Goal: Information Seeking & Learning: Learn about a topic

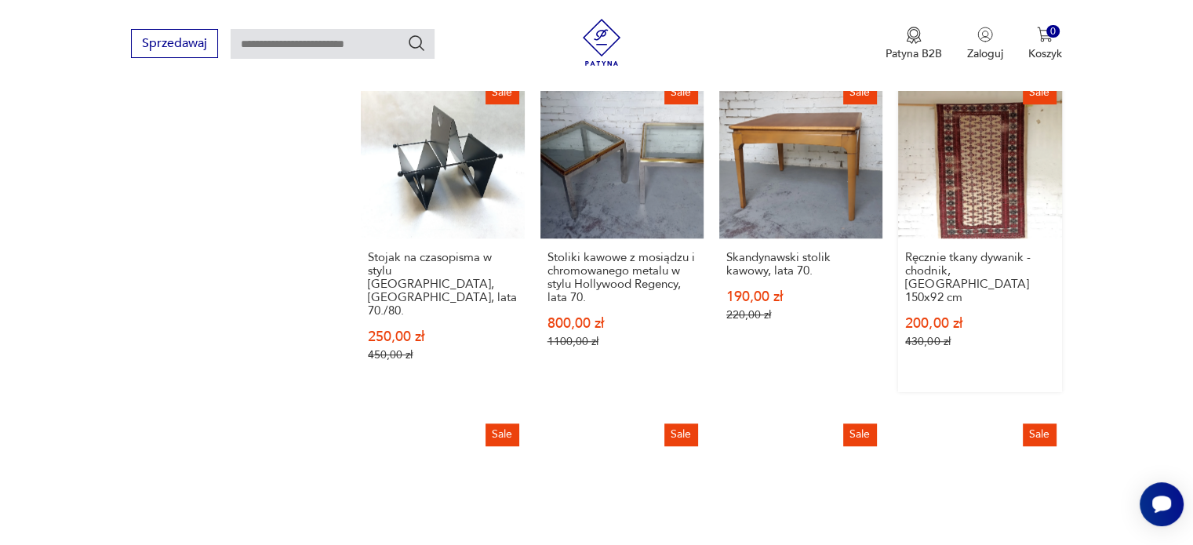
scroll to position [1301, 0]
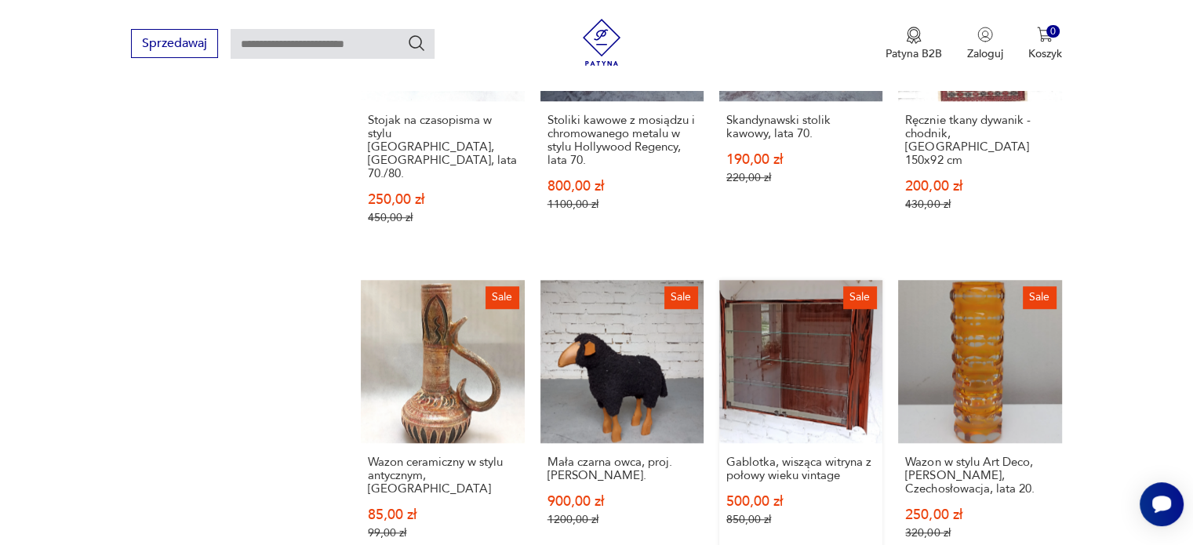
click at [818, 341] on link "Sale Gablotka, wisząca witryna z połowy wieku vintage 500,00 zł 850,00 zł" at bounding box center [800, 425] width 163 height 290
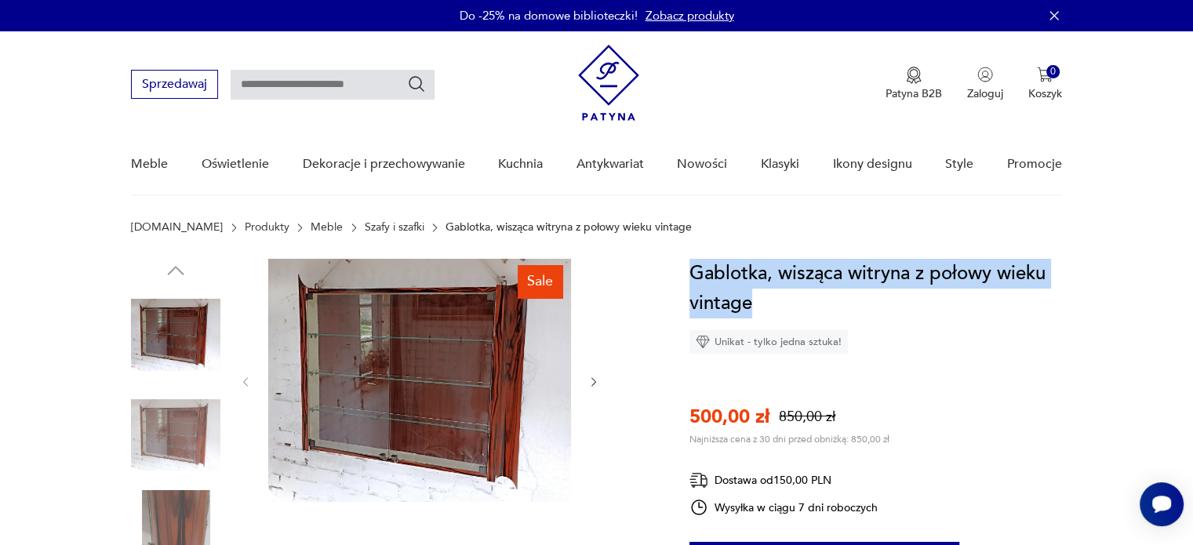
drag, startPoint x: 694, startPoint y: 269, endPoint x: 765, endPoint y: 296, distance: 75.5
click at [765, 296] on h1 "Gablotka, wisząca witryna z połowy wieku vintage" at bounding box center [876, 289] width 373 height 60
copy h1 "Gablotka, wisząca witryna z połowy wieku vintage"
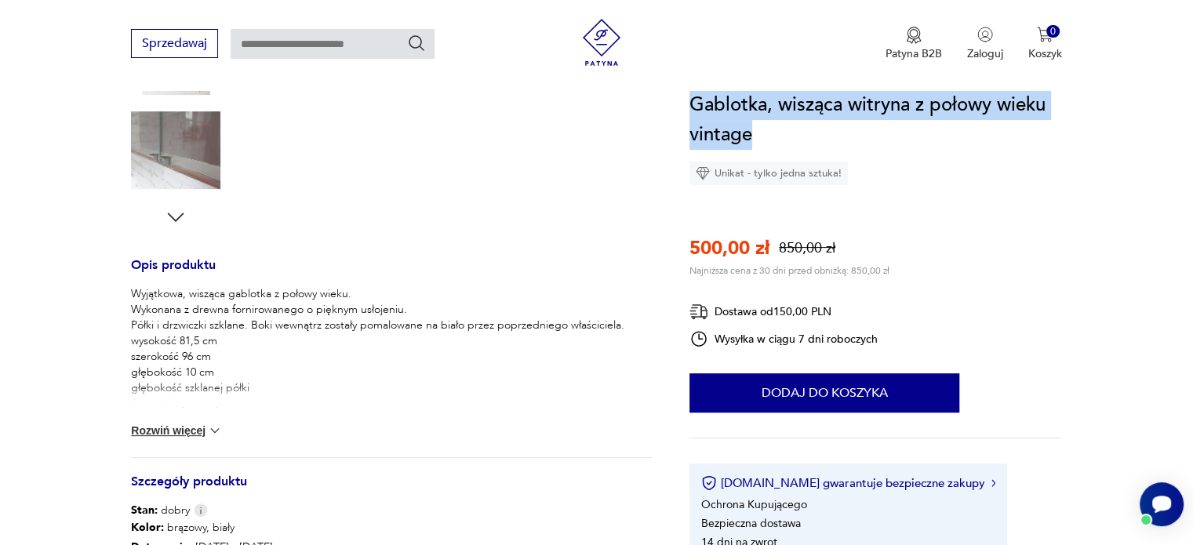
scroll to position [471, 0]
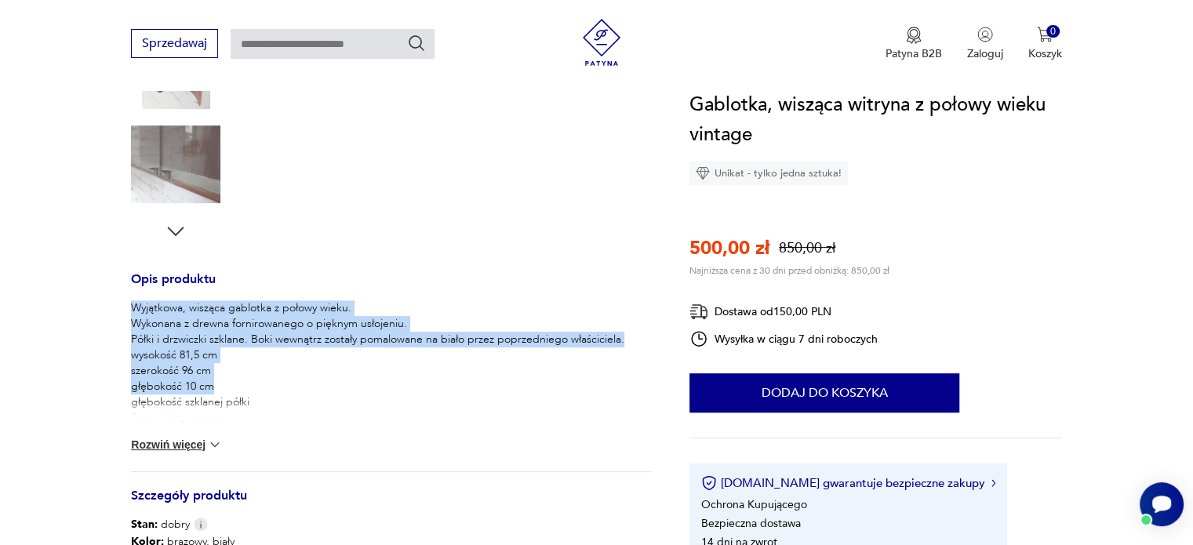
drag, startPoint x: 133, startPoint y: 306, endPoint x: 257, endPoint y: 391, distance: 151.2
click at [257, 391] on p "Wyjątkowa, wisząca gablotka z połowy wieku. Wykonana z drewna fornirowanego o p…" at bounding box center [377, 363] width 493 height 126
click at [171, 448] on button "Rozwiń więcej" at bounding box center [176, 445] width 91 height 16
click at [147, 308] on p "Wyjątkowa, wisząca gablotka z połowy wieku. Wykonana z drewna fornirowanego o p…" at bounding box center [377, 363] width 493 height 126
click at [133, 307] on p "Wyjątkowa, wisząca gablotka z połowy wieku. Wykonana z drewna fornirowanego o p…" at bounding box center [377, 363] width 493 height 126
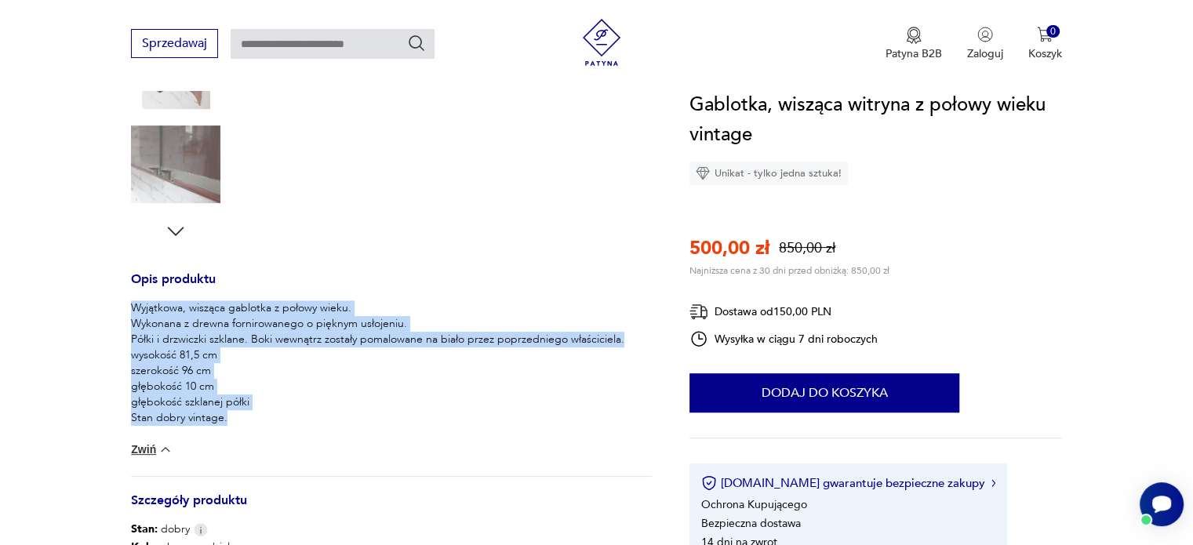
drag, startPoint x: 132, startPoint y: 305, endPoint x: 252, endPoint y: 412, distance: 160.6
click at [252, 412] on p "Wyjątkowa, wisząca gablotka z połowy wieku. Wykonana z drewna fornirowanego o p…" at bounding box center [377, 363] width 493 height 126
copy p "Wyjątkowa, wisząca gablotka z połowy wieku. Wykonana z drewna fornirowanego o p…"
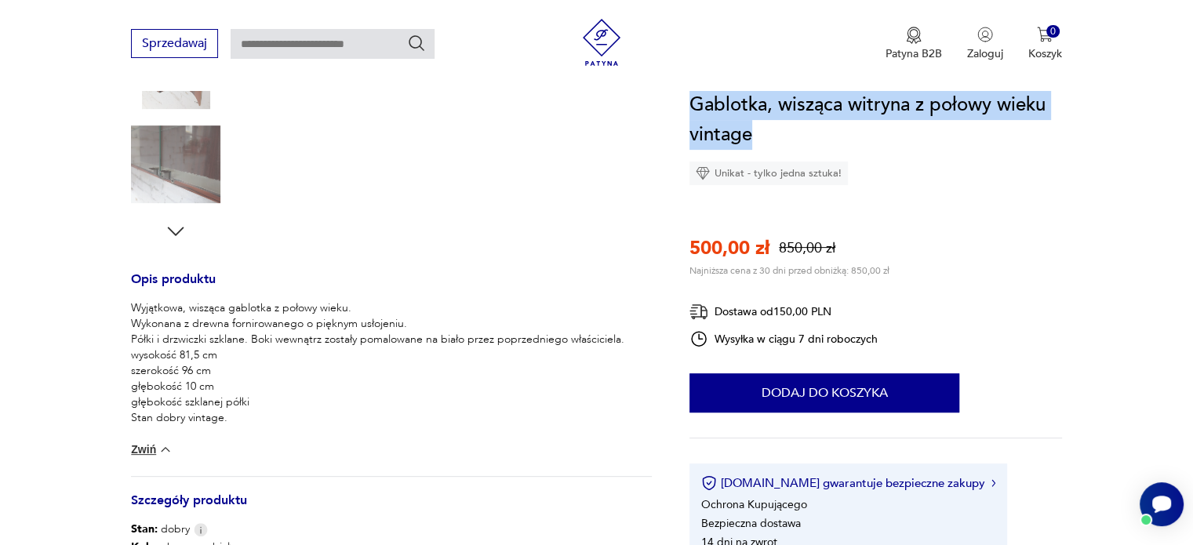
drag, startPoint x: 690, startPoint y: 97, endPoint x: 763, endPoint y: 134, distance: 82.8
click at [763, 134] on h1 "Gablotka, wisząca witryna z połowy wieku vintage" at bounding box center [876, 120] width 373 height 60
copy h1 "Gablotka, wisząca witryna z połowy wieku vintage"
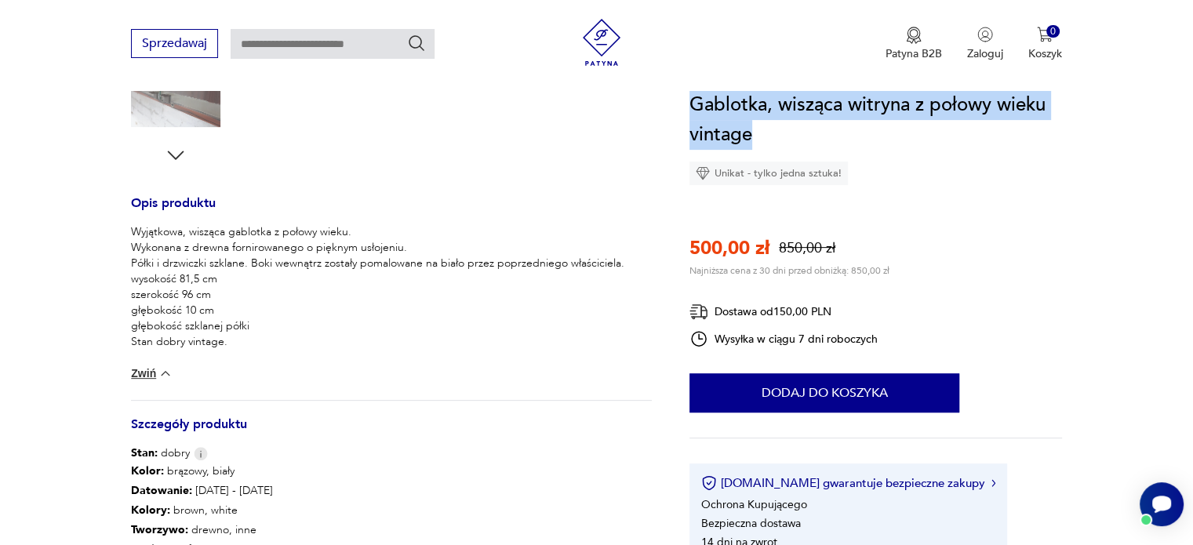
scroll to position [549, 0]
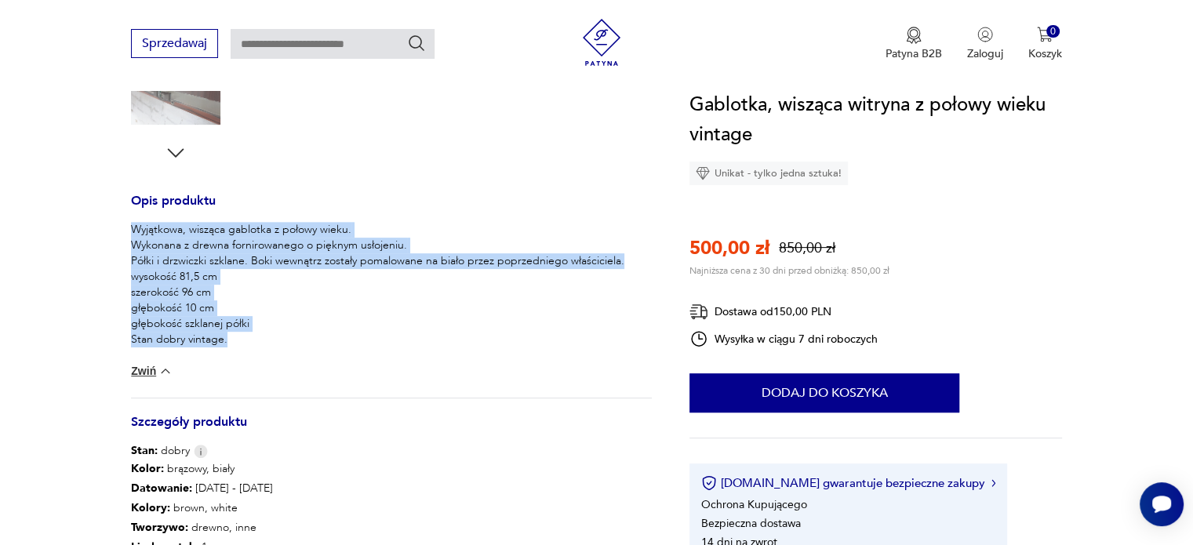
drag, startPoint x: 135, startPoint y: 226, endPoint x: 254, endPoint y: 337, distance: 162.7
click at [254, 337] on p "Wyjątkowa, wisząca gablotka z połowy wieku. Wykonana z drewna fornirowanego o p…" at bounding box center [377, 285] width 493 height 126
copy p "Wyjątkowa, wisząca gablotka z połowy wieku. Wykonana z drewna fornirowanego o p…"
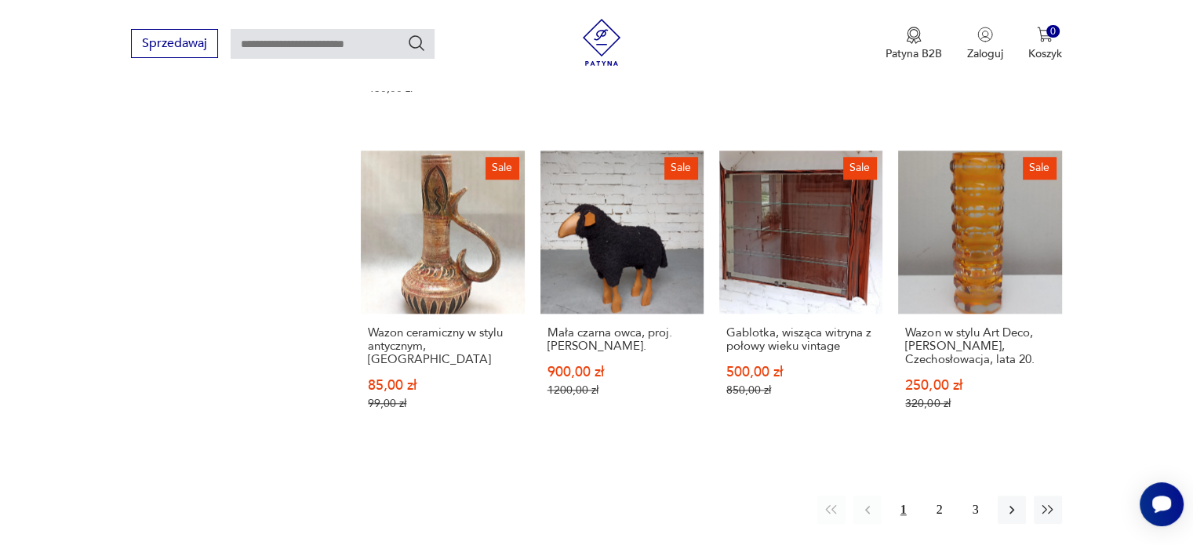
scroll to position [1431, 0]
click at [942, 495] on button "2" at bounding box center [940, 509] width 28 height 28
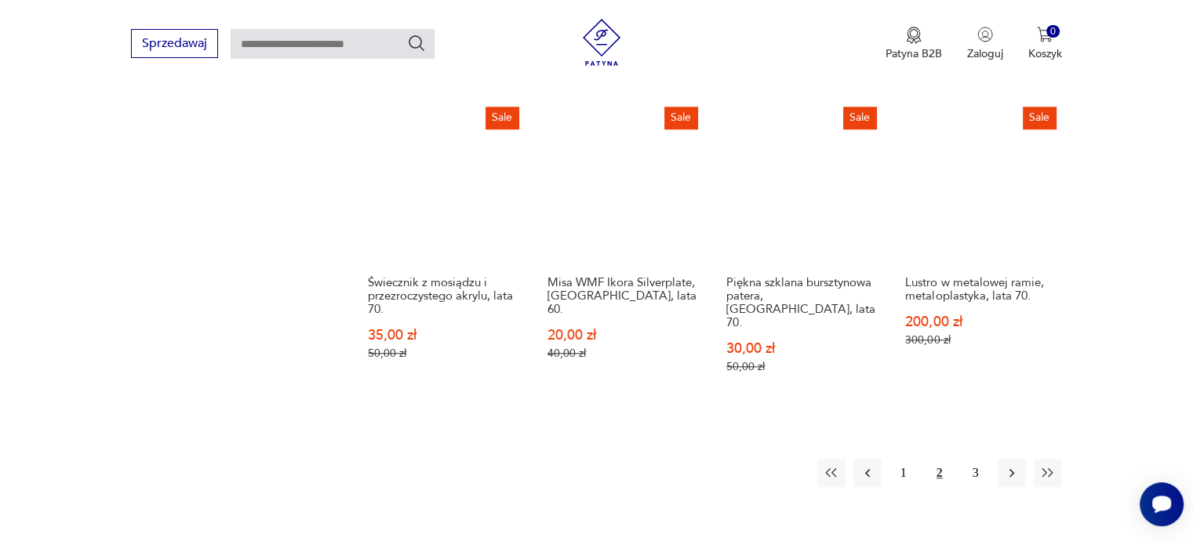
scroll to position [1422, 0]
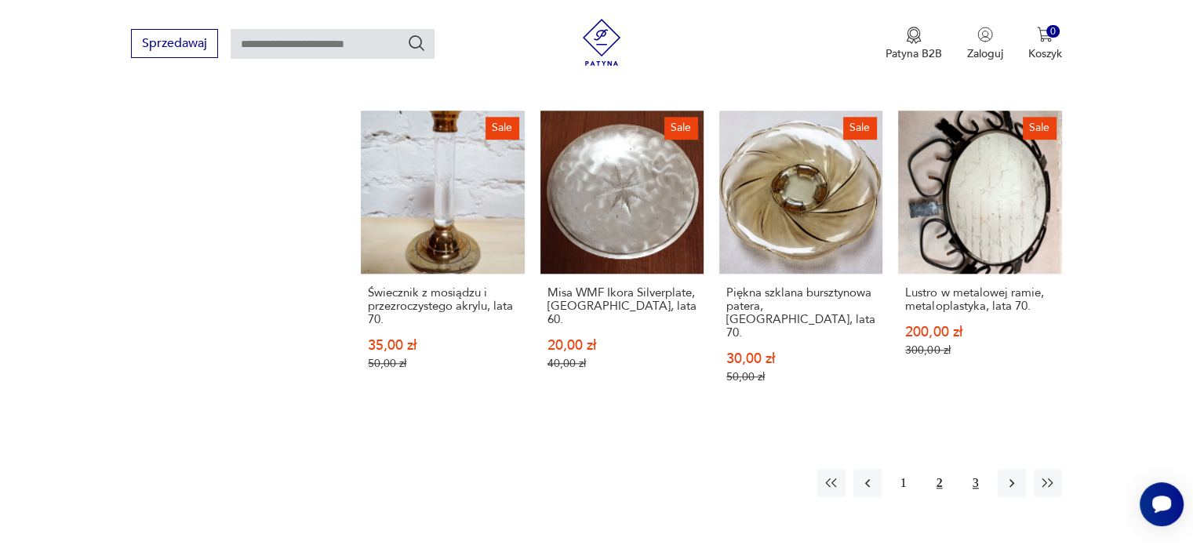
click at [968, 471] on button "3" at bounding box center [976, 483] width 28 height 28
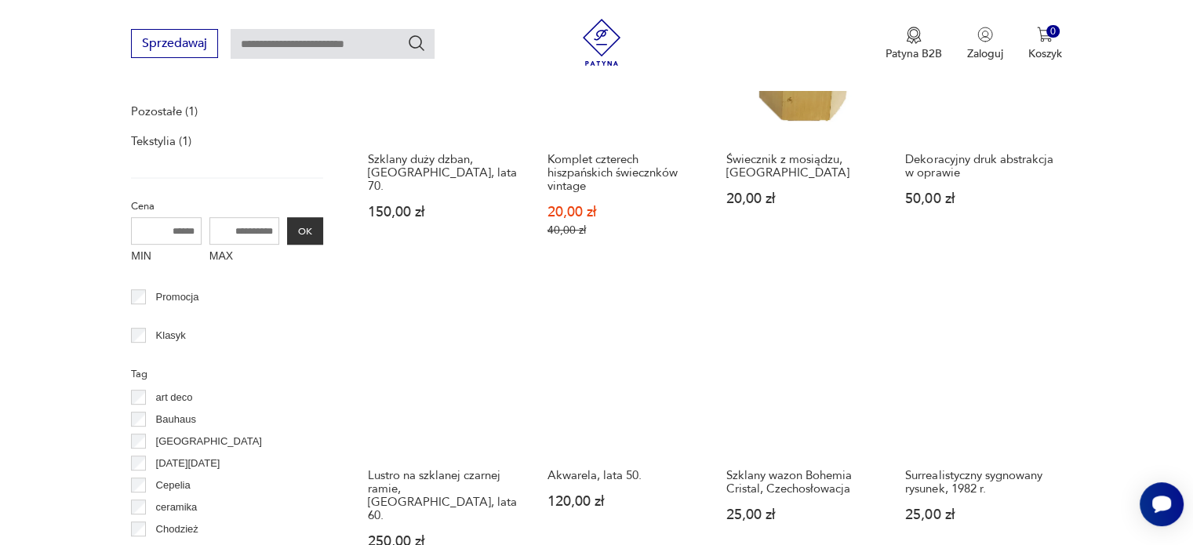
scroll to position [637, 0]
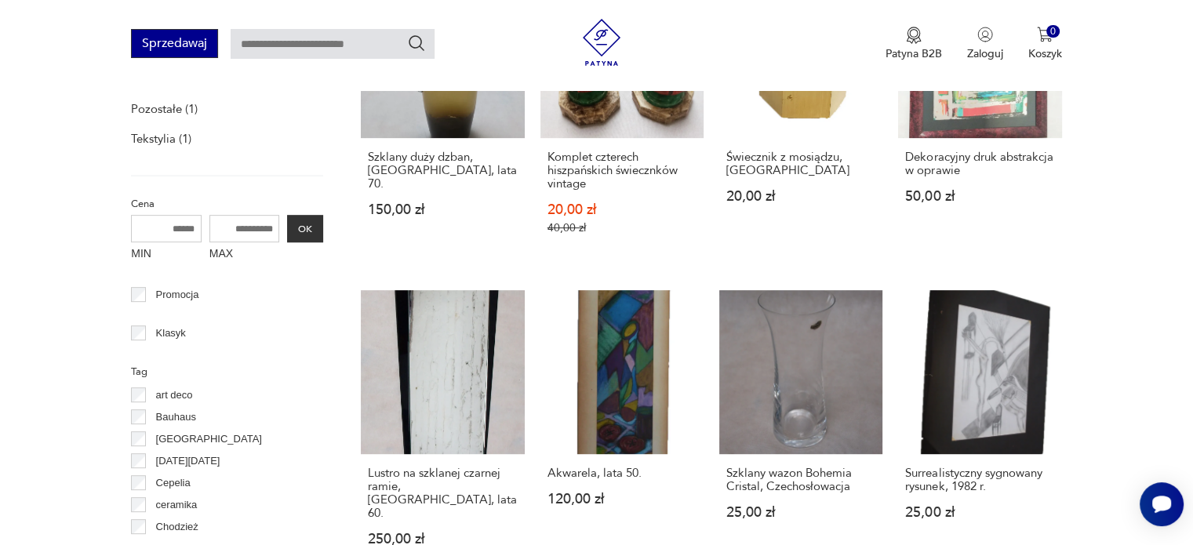
click at [177, 42] on button "Sprzedawaj" at bounding box center [174, 43] width 87 height 29
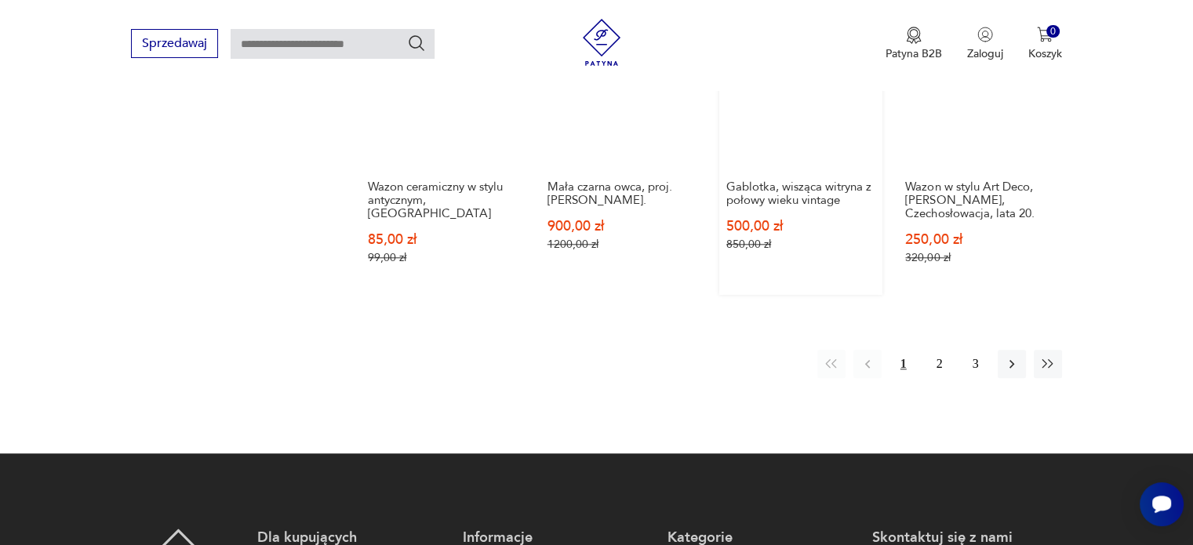
scroll to position [1579, 0]
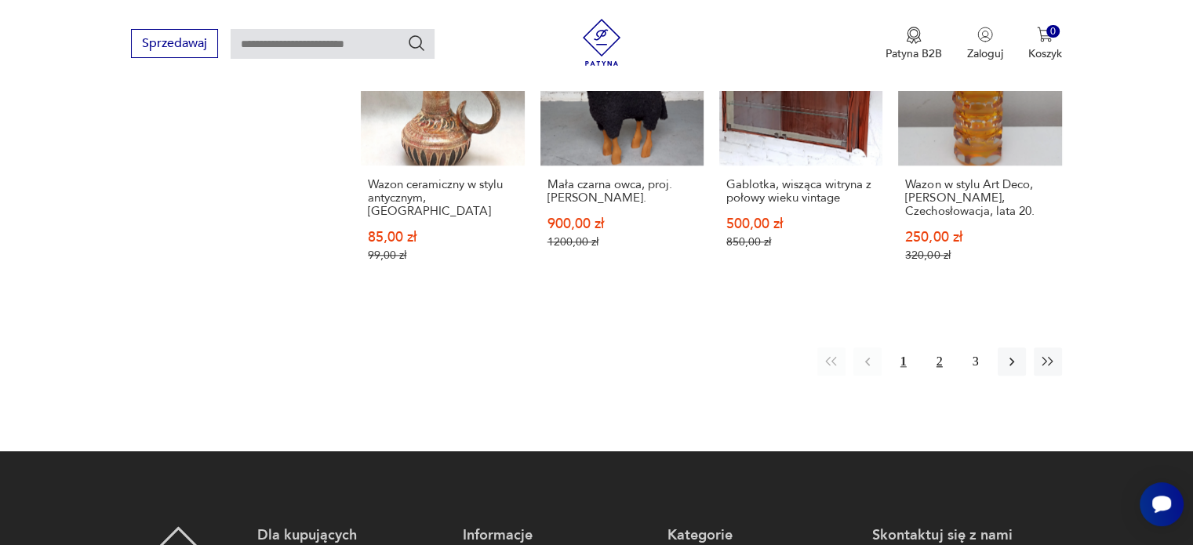
click at [944, 348] on button "2" at bounding box center [940, 362] width 28 height 28
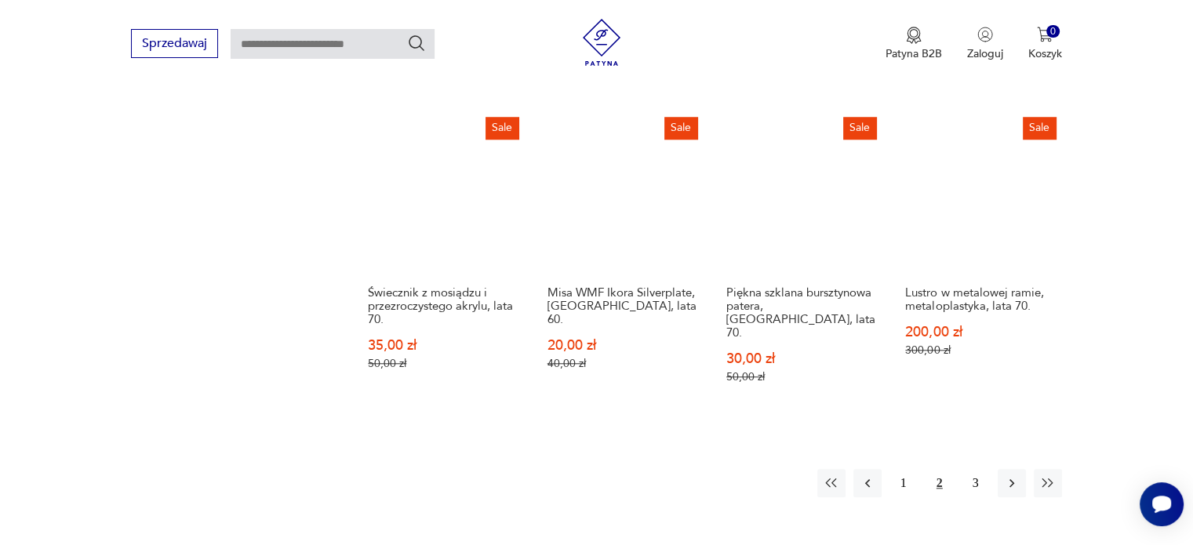
scroll to position [1422, 0]
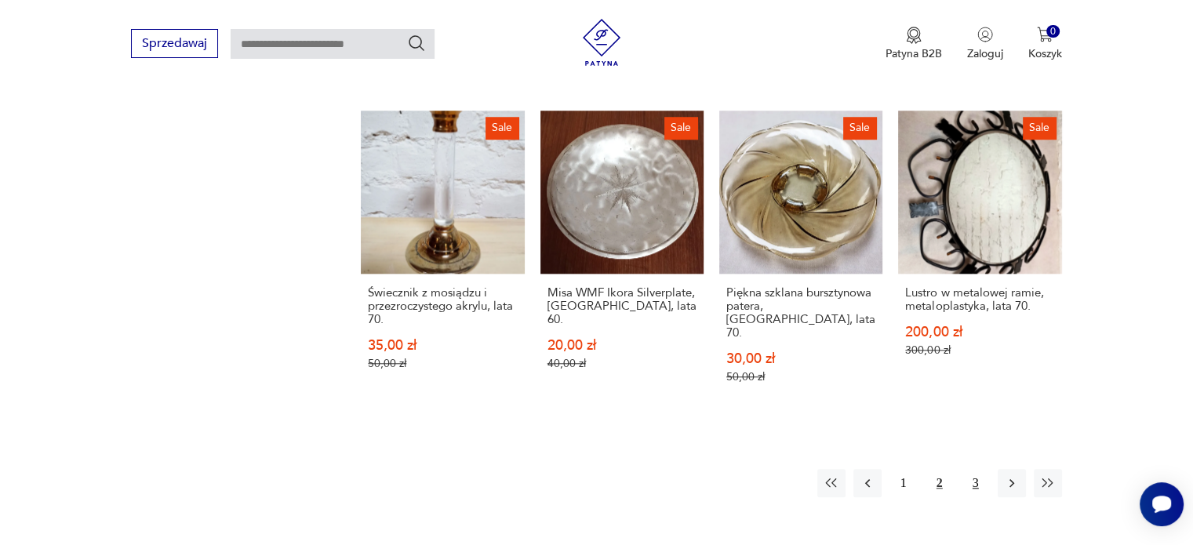
click at [978, 471] on button "3" at bounding box center [976, 483] width 28 height 28
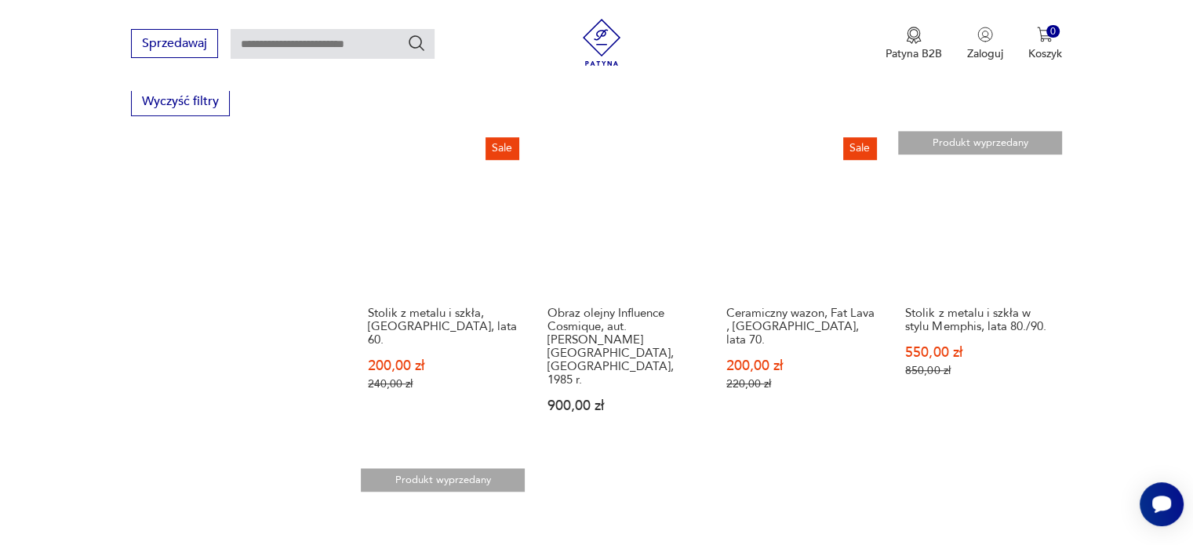
scroll to position [1422, 0]
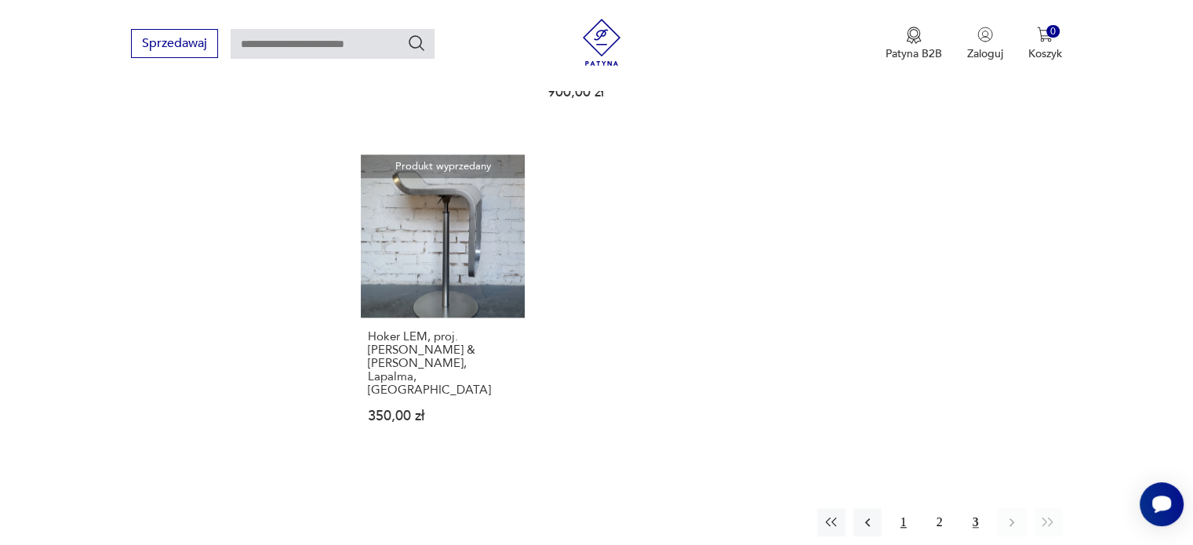
click at [903, 508] on button "1" at bounding box center [904, 522] width 28 height 28
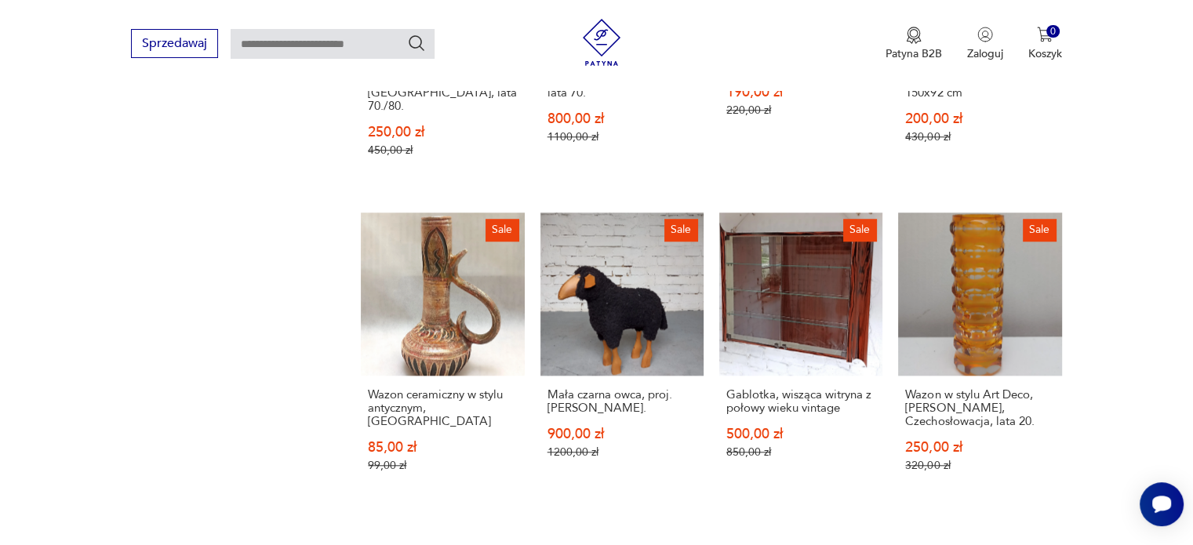
scroll to position [1579, 0]
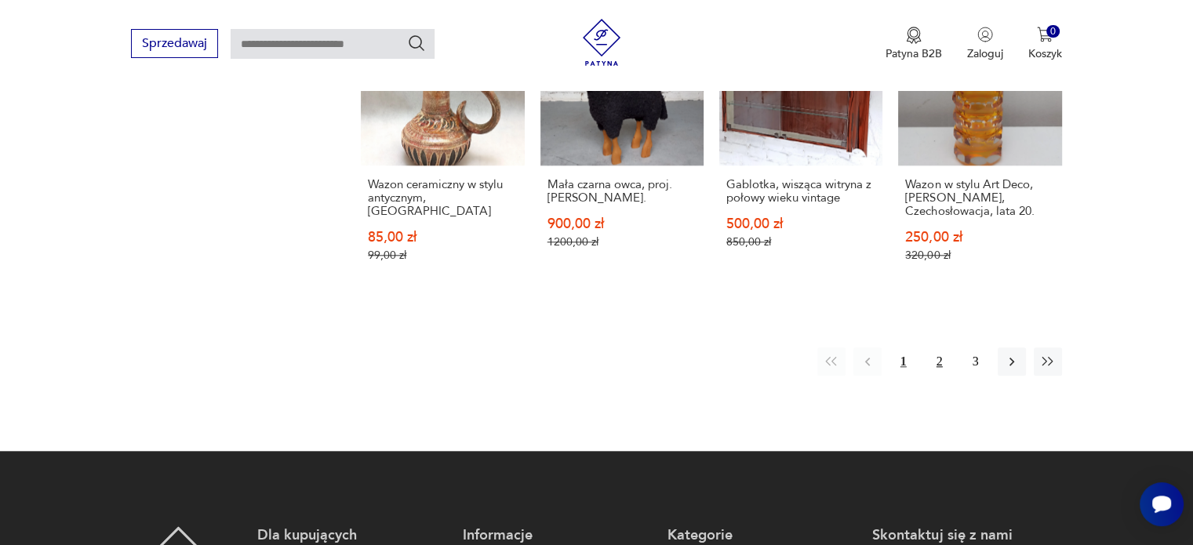
click at [938, 348] on button "2" at bounding box center [940, 362] width 28 height 28
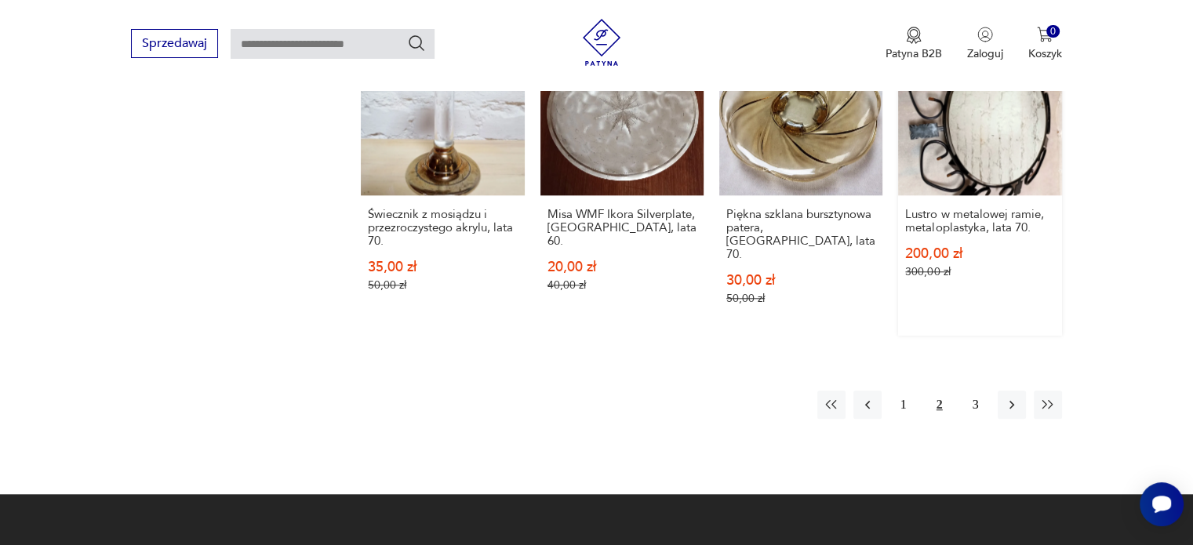
scroll to position [1579, 0]
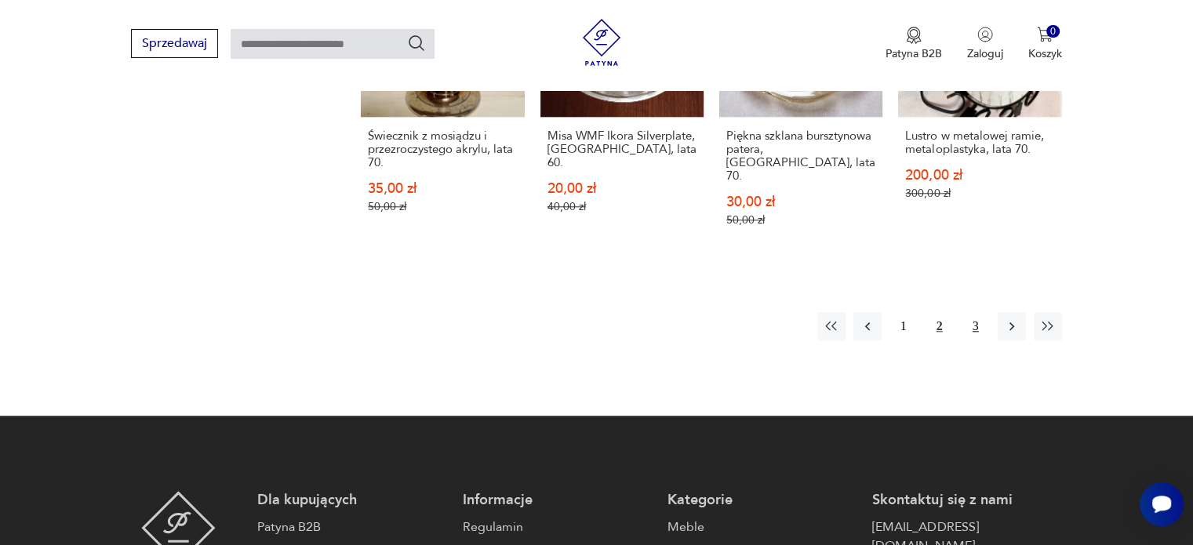
click at [983, 316] on button "3" at bounding box center [976, 326] width 28 height 28
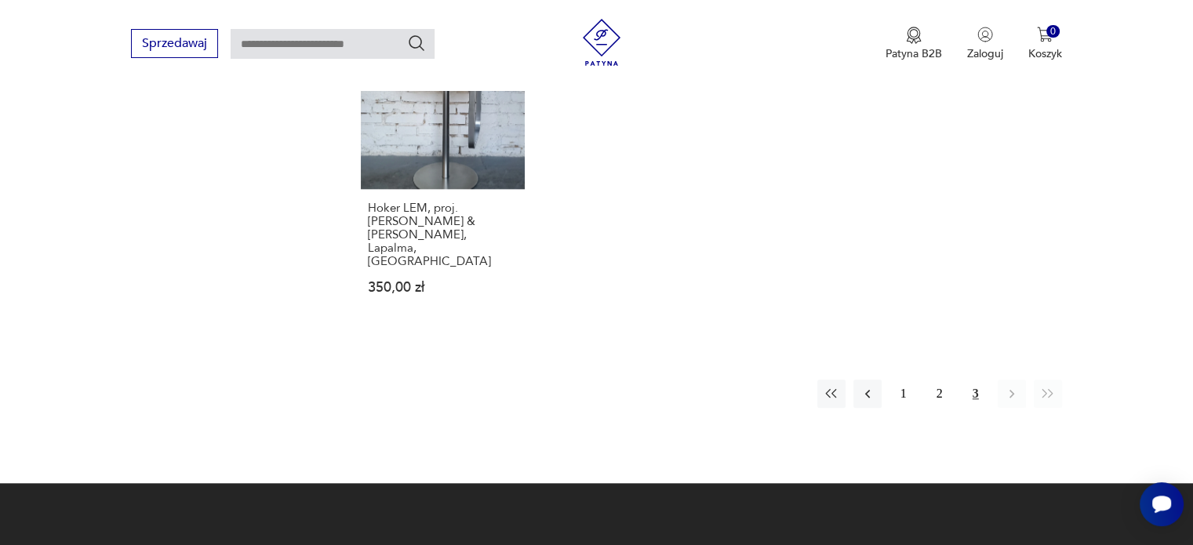
scroll to position [1657, 0]
